Goal: Navigation & Orientation: Find specific page/section

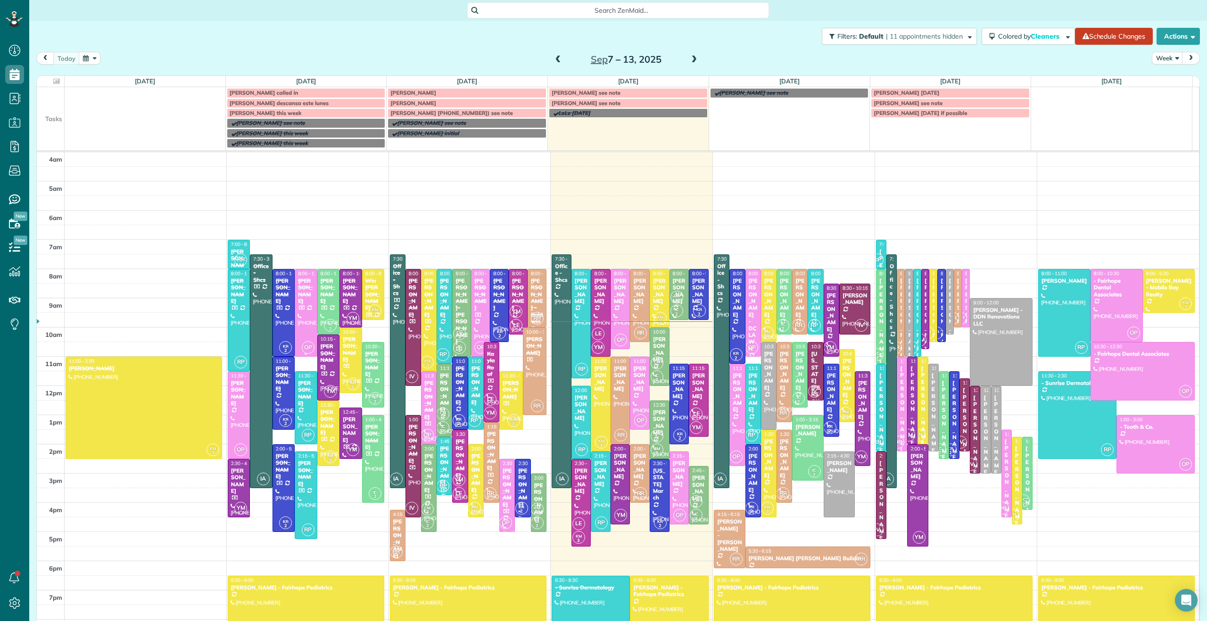
scroll to position [4, 4]
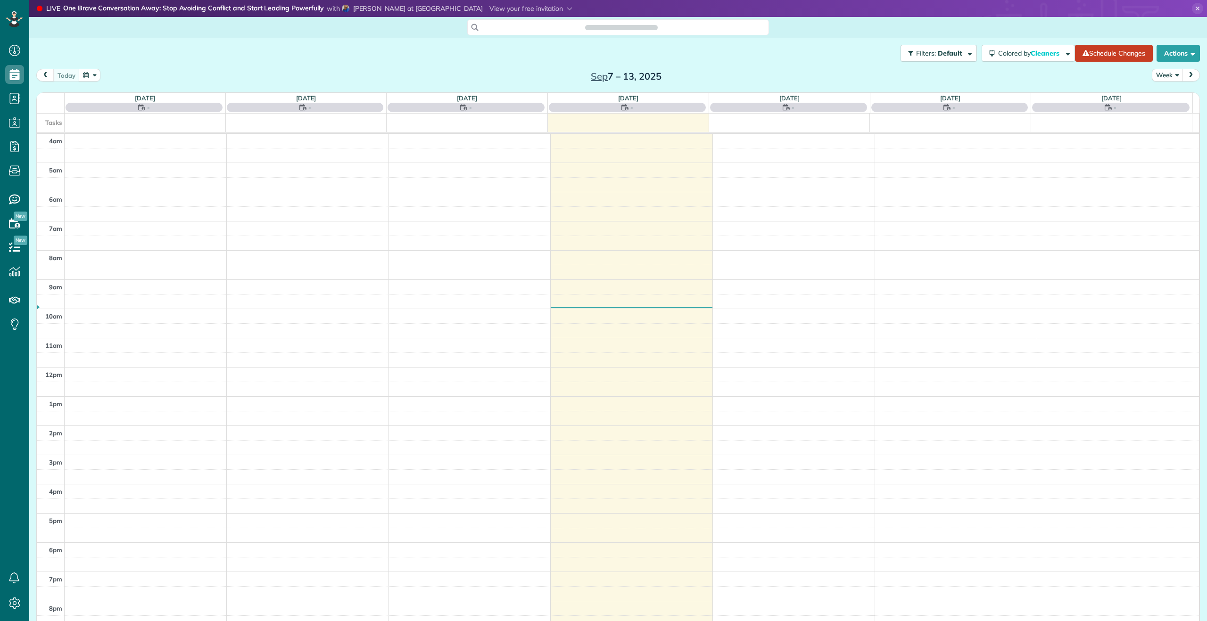
scroll to position [9, 0]
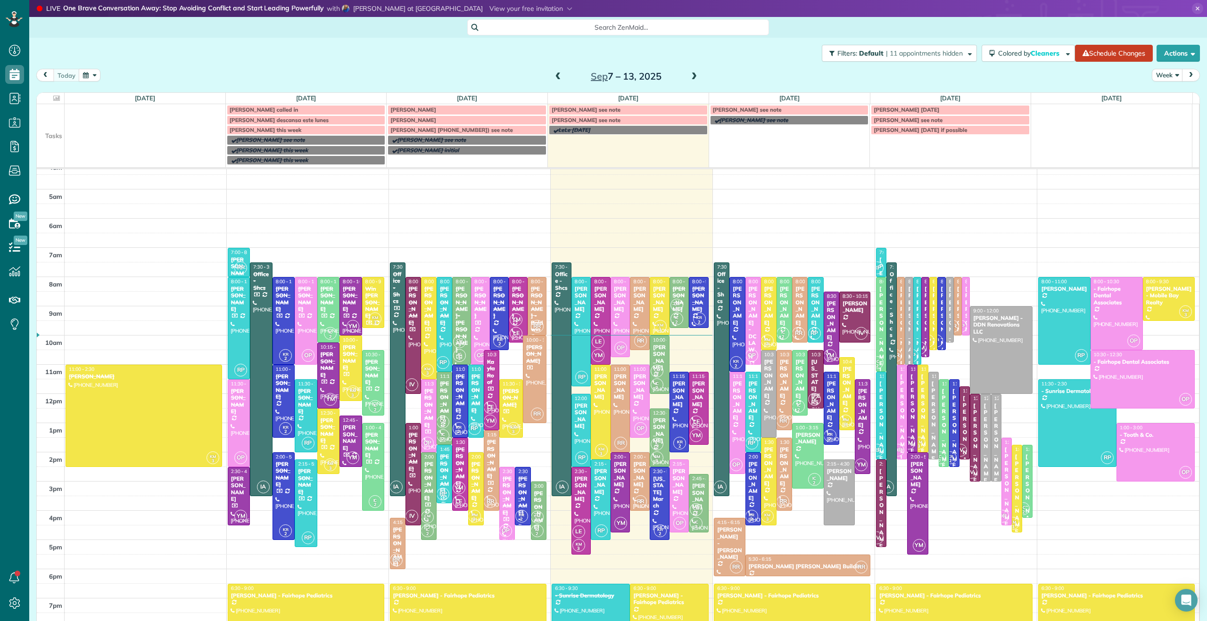
click at [690, 79] on span at bounding box center [694, 77] width 10 height 8
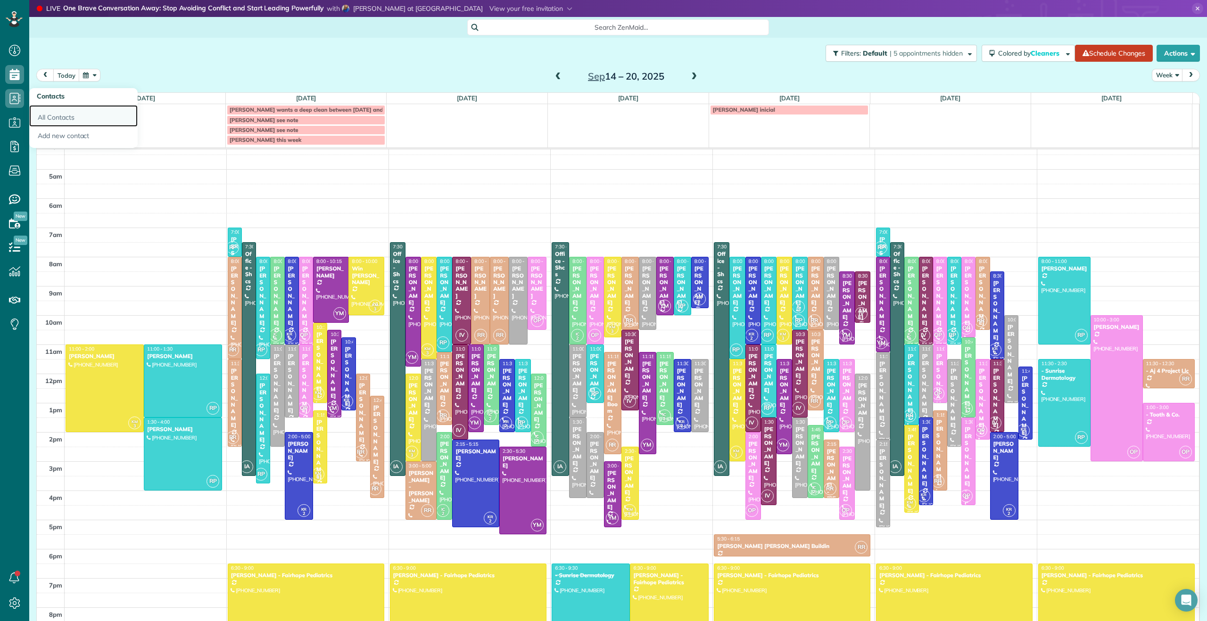
click at [49, 111] on link "All Contacts" at bounding box center [83, 116] width 108 height 22
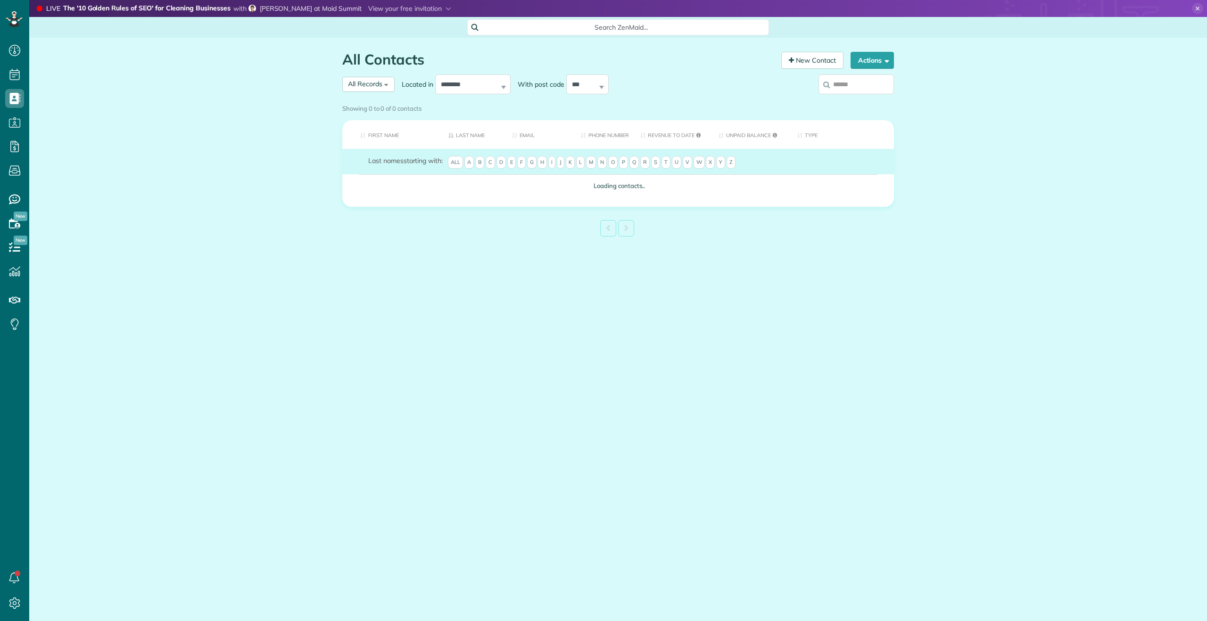
scroll to position [4, 4]
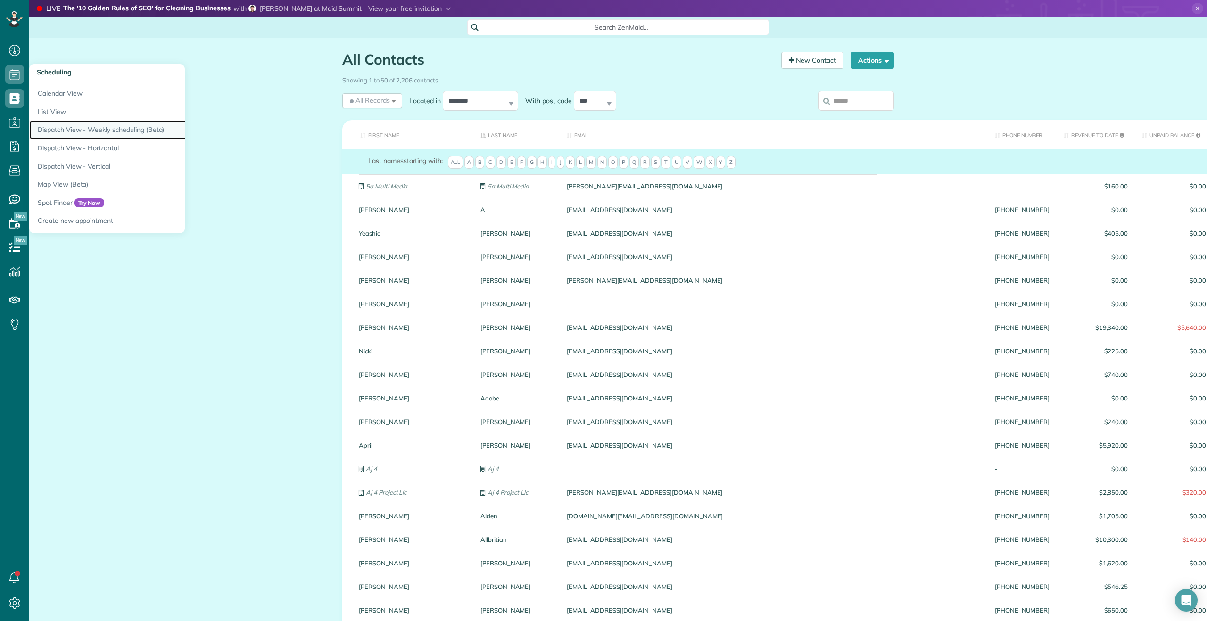
click at [48, 128] on link "Dispatch View - Weekly scheduling (Beta)" at bounding box center [147, 130] width 236 height 18
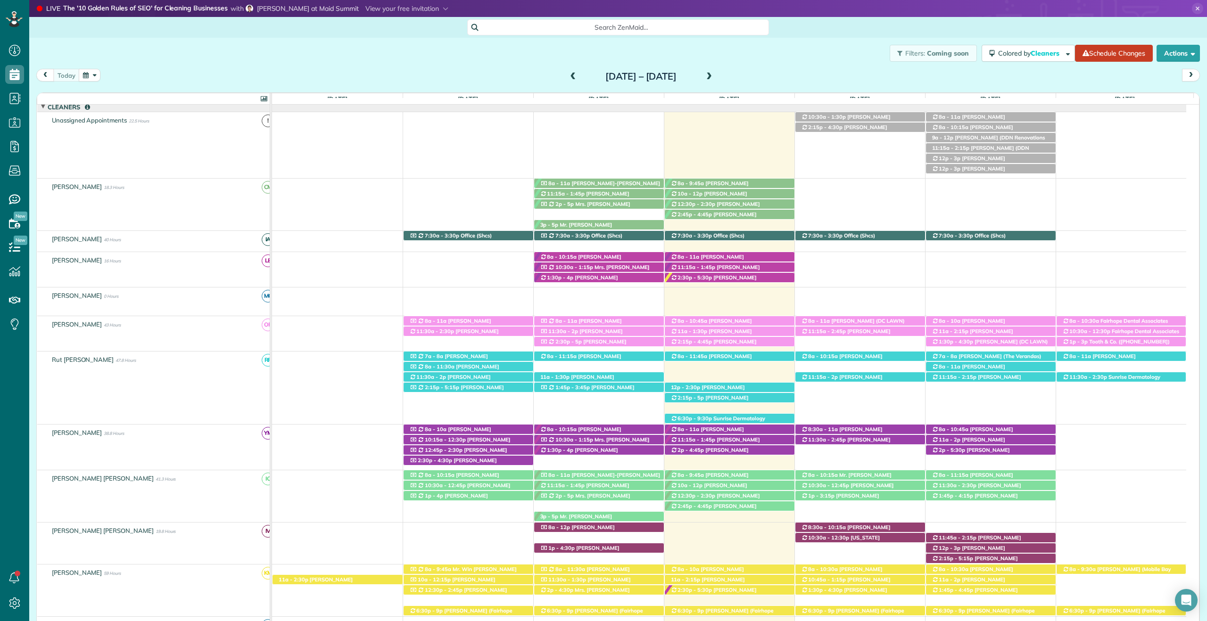
scroll to position [91, 0]
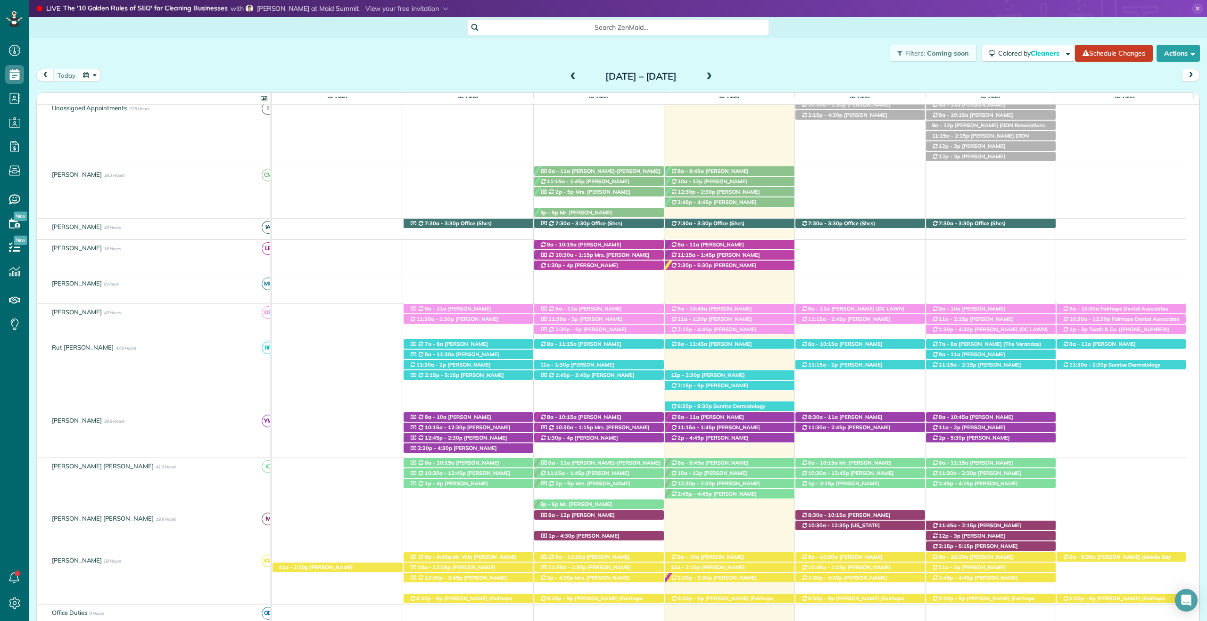
click at [714, 78] on span at bounding box center [709, 77] width 10 height 8
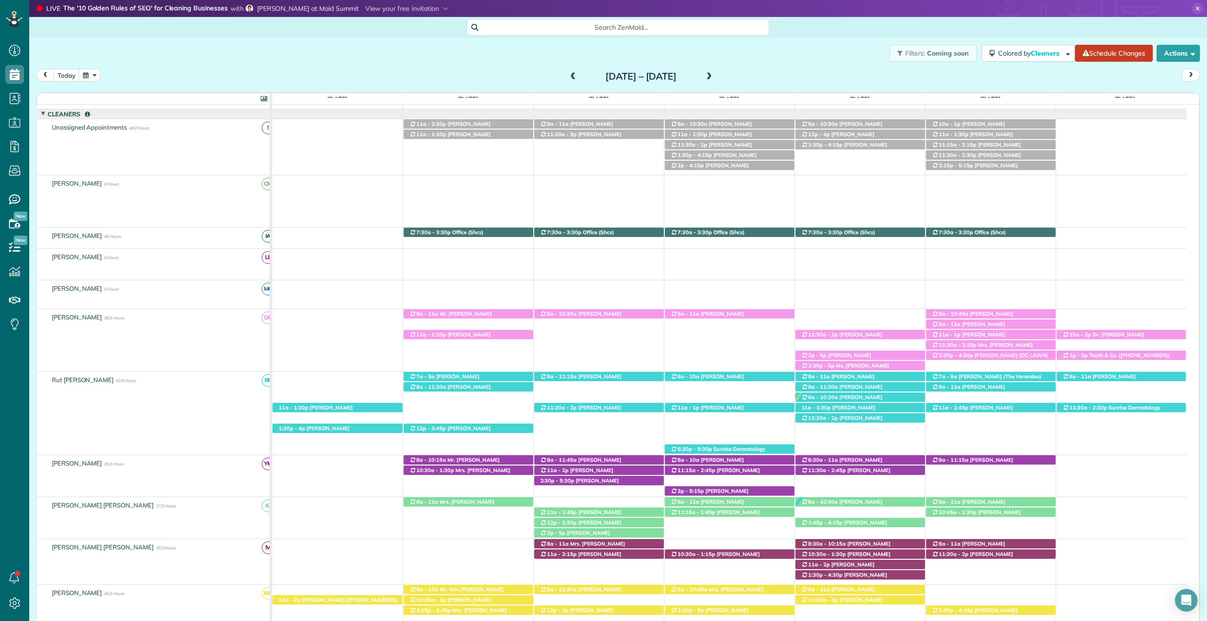
scroll to position [63, 0]
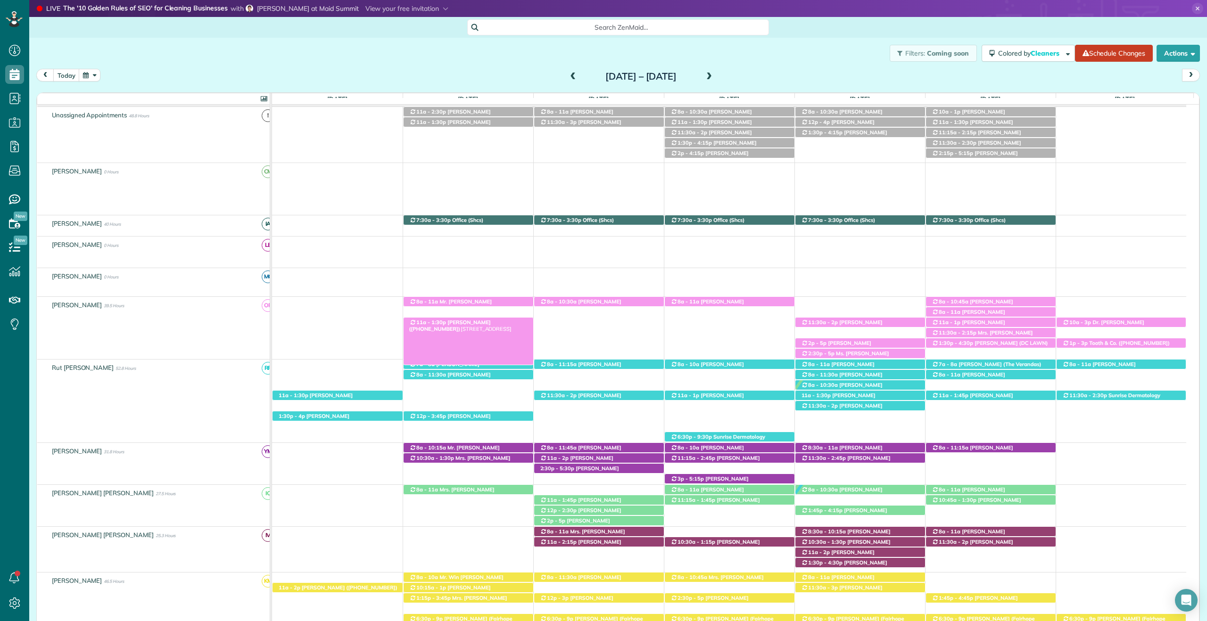
click at [469, 323] on span "Janet Joyner (+19016039312)" at bounding box center [450, 325] width 82 height 13
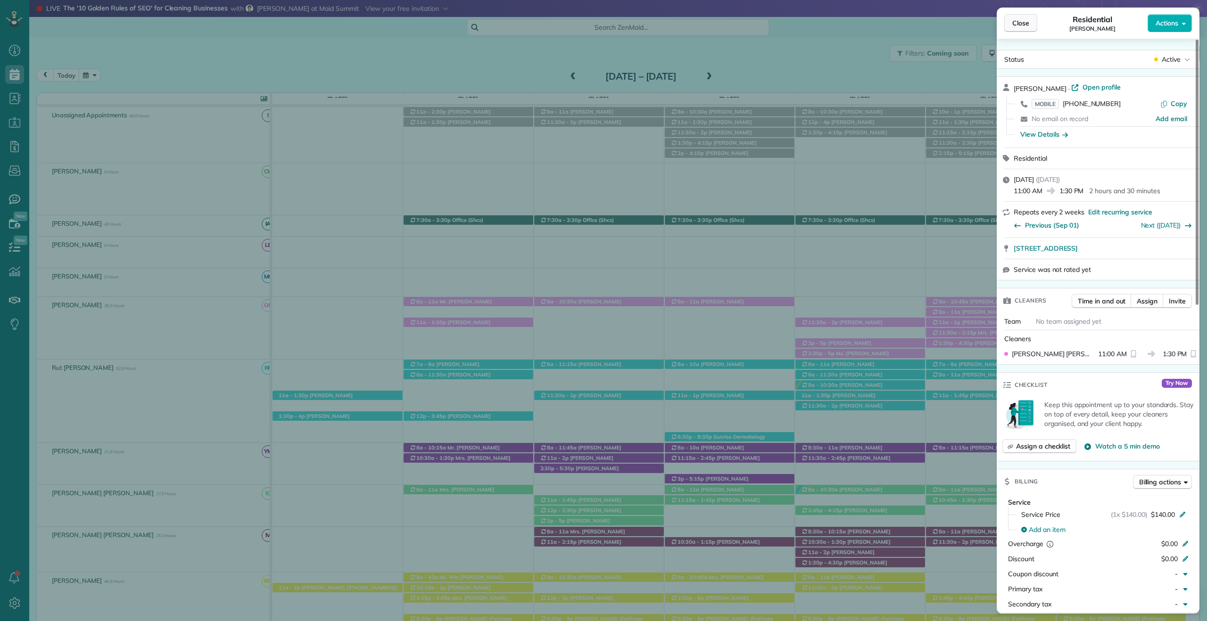
click at [1015, 26] on span "Close" at bounding box center [1020, 22] width 17 height 9
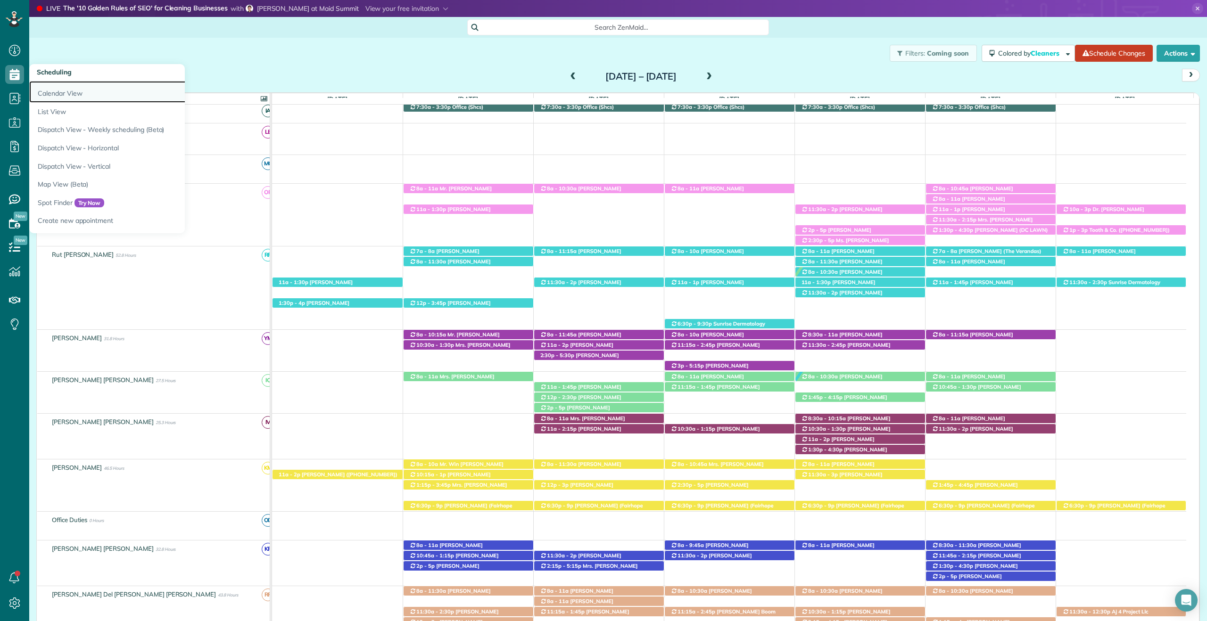
click at [49, 89] on link "Calendar View" at bounding box center [147, 92] width 236 height 22
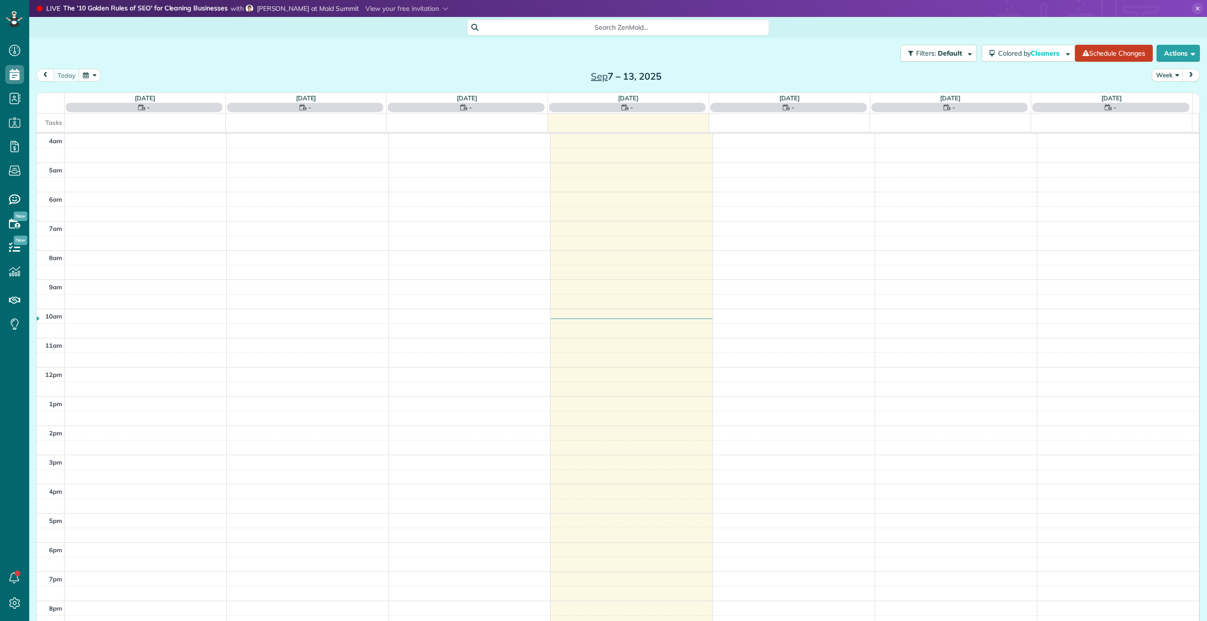
scroll to position [9, 0]
